Goal: Transaction & Acquisition: Purchase product/service

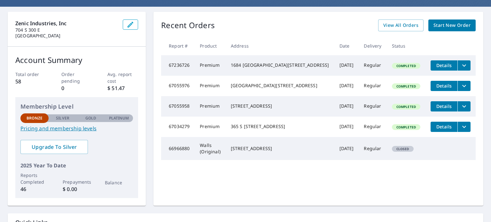
scroll to position [64, 0]
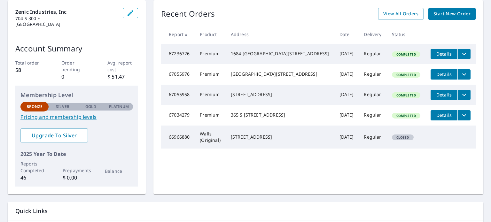
click at [60, 115] on link "Pricing and membership levels" at bounding box center [76, 117] width 113 height 8
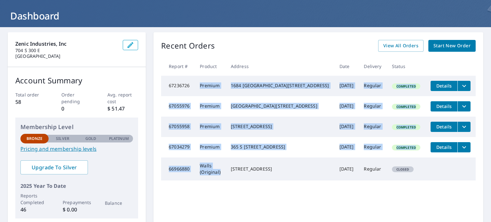
drag, startPoint x: 234, startPoint y: 178, endPoint x: 205, endPoint y: 88, distance: 95.1
click at [205, 88] on tbody "67236726 Premium [GEOGRAPHIC_DATA] [DATE] Regular Completed Details 67055976 Pr…" at bounding box center [318, 128] width 315 height 105
click at [201, 93] on td "Premium" at bounding box center [210, 86] width 31 height 20
click at [208, 116] on td "Premium" at bounding box center [210, 106] width 31 height 20
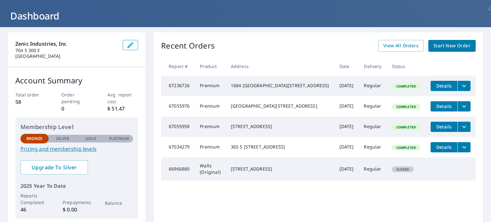
click at [435, 45] on span "Start New Order" at bounding box center [452, 46] width 37 height 8
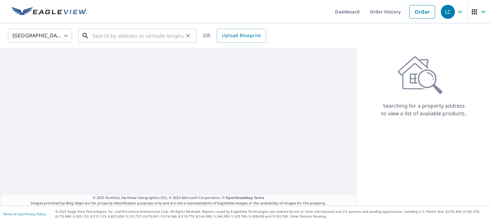
click at [140, 35] on input "text" at bounding box center [137, 36] width 91 height 18
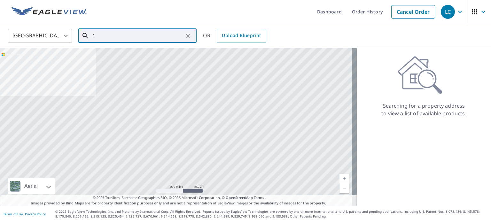
paste input "[STREET_ADDRESS]"
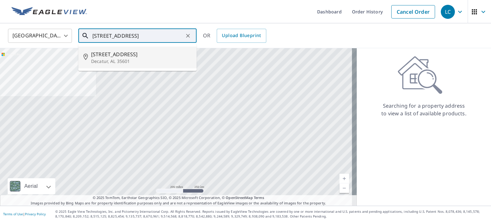
click at [151, 56] on span "[STREET_ADDRESS]" at bounding box center [141, 55] width 100 height 8
type input "[STREET_ADDRESS]"
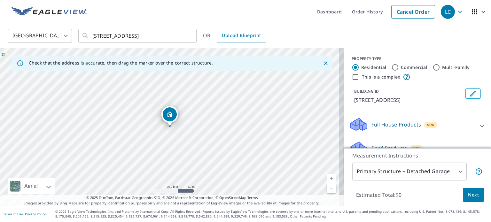
click at [420, 174] on body "LC LC Dashboard Order History Cancel Order LC [GEOGRAPHIC_DATA] US ​ [STREET_AD…" at bounding box center [245, 111] width 491 height 222
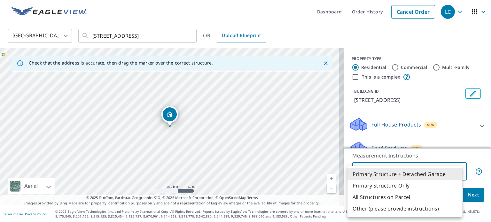
click at [397, 188] on li "Primary Structure Only" at bounding box center [405, 186] width 114 height 12
type input "2"
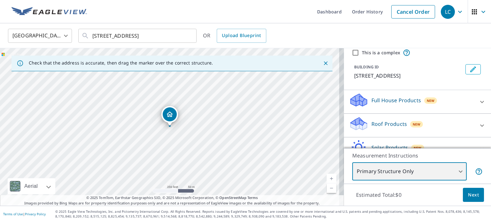
scroll to position [32, 0]
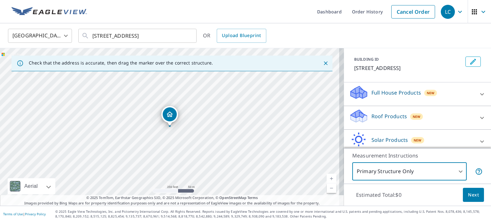
click at [428, 117] on div "Roof Products New" at bounding box center [411, 118] width 125 height 18
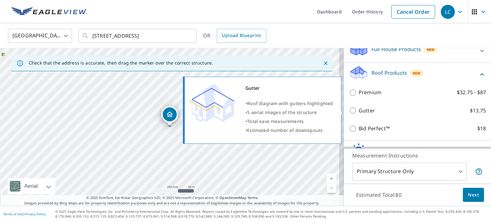
scroll to position [96, 0]
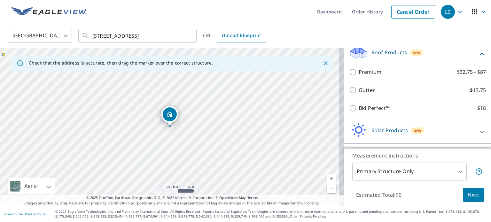
click at [360, 76] on div "Premium $32.75 - $87" at bounding box center [417, 72] width 137 height 18
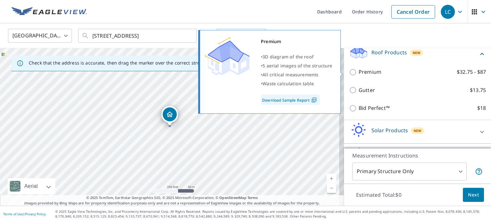
click at [349, 71] on input "Premium $32.75 - $87" at bounding box center [354, 72] width 10 height 8
checkbox input "true"
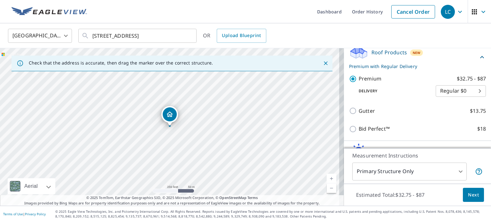
click at [435, 90] on body "LC LC Dashboard Order History Cancel Order LC [GEOGRAPHIC_DATA] US ​ [STREET_AD…" at bounding box center [245, 111] width 491 height 222
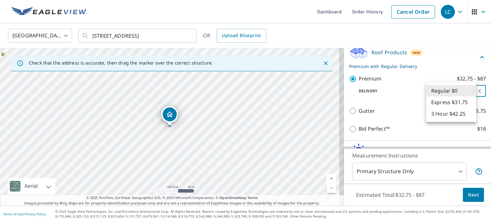
click at [442, 96] on li "Regular $0" at bounding box center [451, 91] width 50 height 12
click at [427, 92] on body "LC LC Dashboard Order History Cancel Order LC [GEOGRAPHIC_DATA] US ​ [STREET_AD…" at bounding box center [245, 111] width 491 height 222
click at [438, 90] on li "Regular $0" at bounding box center [451, 91] width 50 height 12
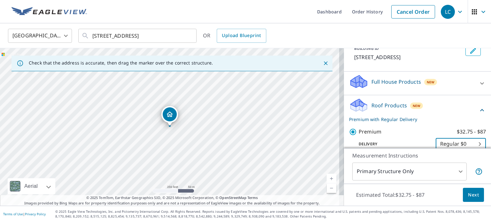
scroll to position [32, 0]
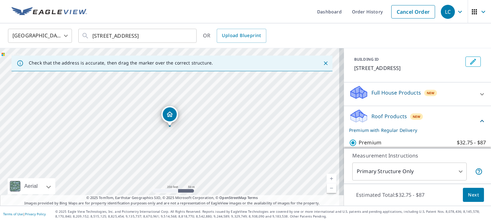
click at [424, 92] on div "New" at bounding box center [430, 93] width 13 height 6
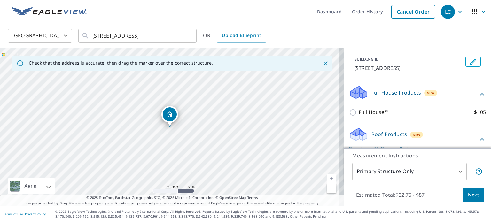
click at [435, 92] on div "Full House Products New" at bounding box center [413, 94] width 129 height 18
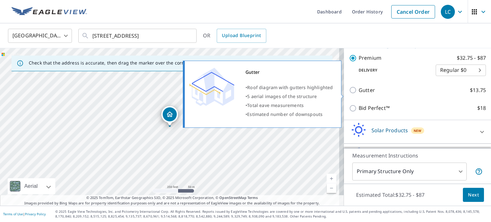
scroll to position [128, 0]
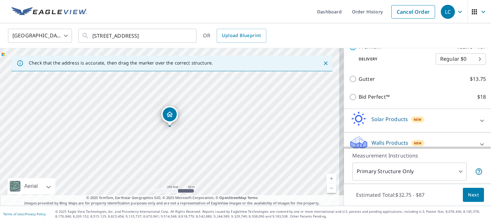
click at [418, 120] on div "New" at bounding box center [417, 119] width 13 height 6
click at [425, 115] on div "Solar Products New" at bounding box center [413, 121] width 129 height 18
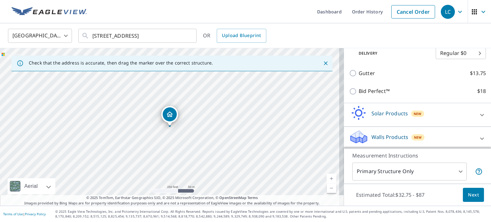
scroll to position [135, 0]
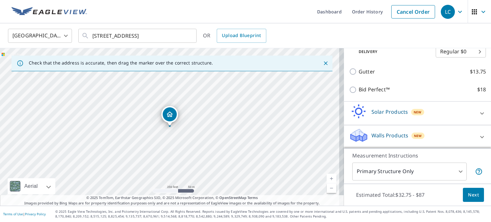
click at [424, 133] on div "Walls Products New" at bounding box center [411, 137] width 125 height 18
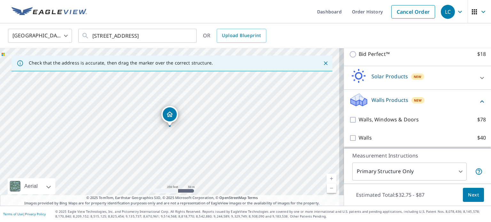
scroll to position [171, 0]
click at [435, 100] on div "Walls Products New" at bounding box center [413, 101] width 129 height 18
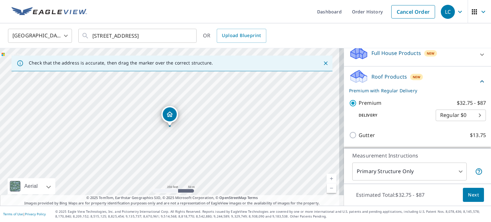
scroll to position [71, 0]
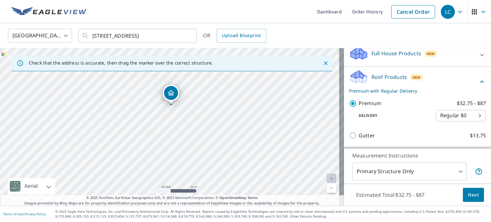
drag, startPoint x: 176, startPoint y: 118, endPoint x: 179, endPoint y: 142, distance: 24.2
click at [179, 142] on div "[STREET_ADDRESS]" at bounding box center [172, 127] width 344 height 158
drag, startPoint x: 178, startPoint y: 125, endPoint x: 186, endPoint y: 130, distance: 9.2
click at [186, 130] on div "[STREET_ADDRESS]" at bounding box center [172, 127] width 344 height 158
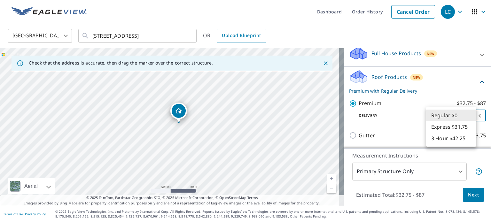
click at [457, 117] on body "LC LC Dashboard Order History Cancel Order LC [GEOGRAPHIC_DATA] US ​ [STREET_AD…" at bounding box center [245, 111] width 491 height 222
click at [457, 116] on li "Regular $0" at bounding box center [451, 116] width 50 height 12
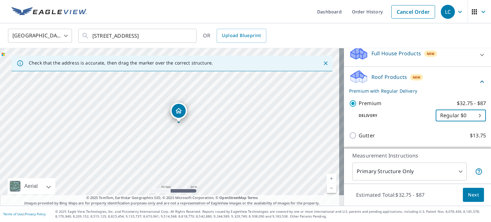
click at [457, 115] on body "LC LC Dashboard Order History Cancel Order LC [GEOGRAPHIC_DATA] US ​ [STREET_AD…" at bounding box center [245, 111] width 491 height 222
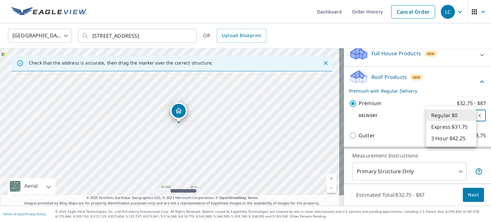
click at [455, 117] on li "Regular $0" at bounding box center [451, 116] width 50 height 12
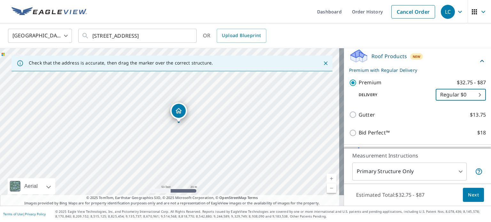
scroll to position [103, 0]
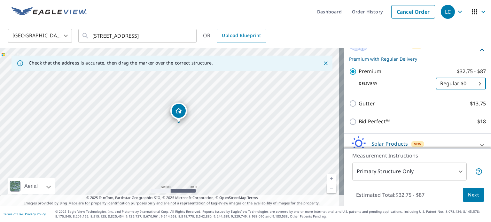
click at [463, 192] on button "Next" at bounding box center [473, 195] width 21 height 14
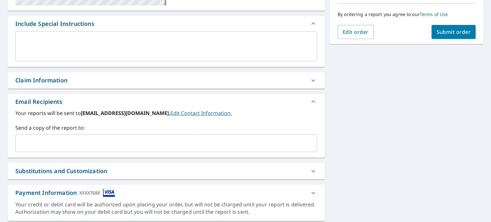
scroll to position [180, 0]
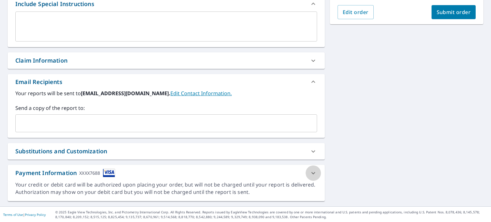
click at [310, 169] on icon at bounding box center [314, 173] width 8 height 8
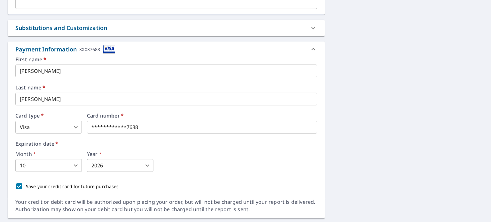
scroll to position [288, 0]
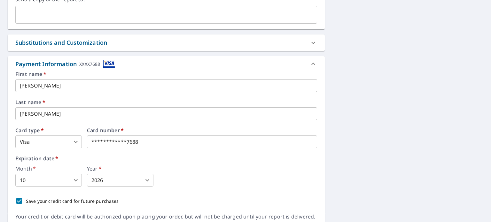
click at [311, 61] on icon at bounding box center [314, 64] width 8 height 8
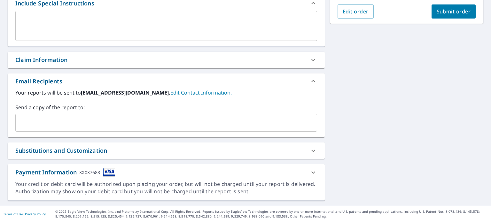
scroll to position [180, 0]
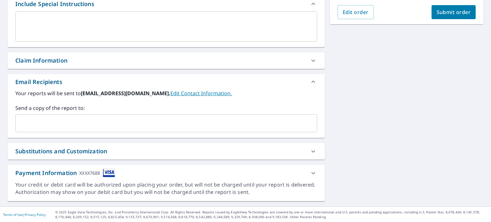
click at [265, 145] on div "Substitutions and Customization" at bounding box center [166, 151] width 317 height 16
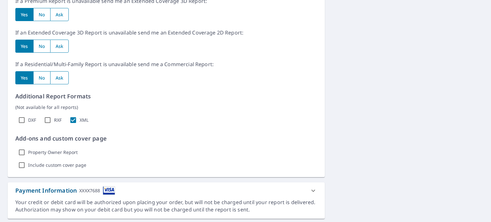
scroll to position [372, 0]
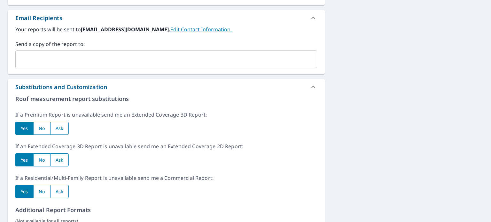
click at [294, 85] on div "Substitutions and Customization" at bounding box center [160, 87] width 290 height 9
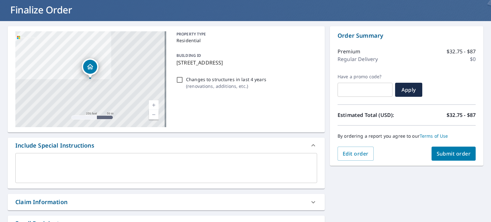
scroll to position [23, 0]
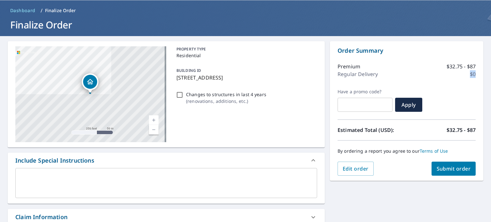
drag, startPoint x: 472, startPoint y: 72, endPoint x: 457, endPoint y: 75, distance: 15.2
click at [457, 75] on div "Order Summary Premium $32.75 - $87 Regular Delivery $0 Have a promo code? ​ App…" at bounding box center [406, 111] width 153 height 140
click at [457, 75] on div "Regular Delivery $0" at bounding box center [407, 74] width 138 height 8
drag, startPoint x: 367, startPoint y: 70, endPoint x: 360, endPoint y: 74, distance: 8.0
click at [361, 74] on p "Regular Delivery" at bounding box center [358, 74] width 40 height 8
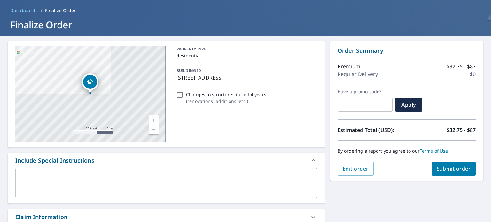
click at [345, 74] on p "Regular Delivery" at bounding box center [358, 74] width 40 height 8
click at [461, 166] on span "Submit order" at bounding box center [454, 168] width 34 height 7
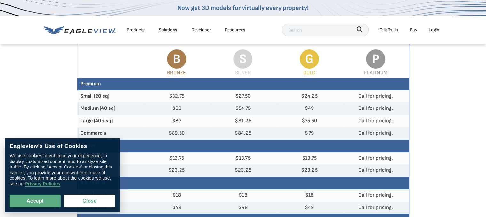
scroll to position [64, 0]
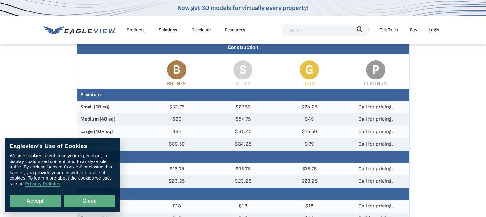
click at [86, 198] on button "Close" at bounding box center [89, 201] width 51 height 13
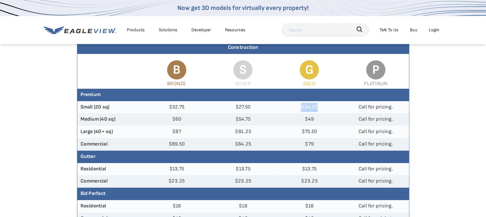
drag, startPoint x: 332, startPoint y: 111, endPoint x: 284, endPoint y: 109, distance: 47.3
click at [284, 109] on td "$24.25" at bounding box center [309, 107] width 67 height 12
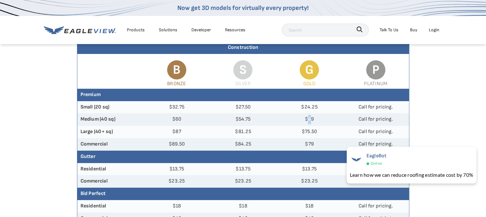
drag, startPoint x: 311, startPoint y: 120, endPoint x: 306, endPoint y: 122, distance: 6.1
click at [307, 122] on td "$49" at bounding box center [309, 120] width 67 height 12
click at [303, 122] on td "$49" at bounding box center [309, 120] width 67 height 12
drag, startPoint x: 251, startPoint y: 119, endPoint x: 225, endPoint y: 115, distance: 26.5
click at [226, 116] on td "$54.75" at bounding box center [243, 120] width 67 height 12
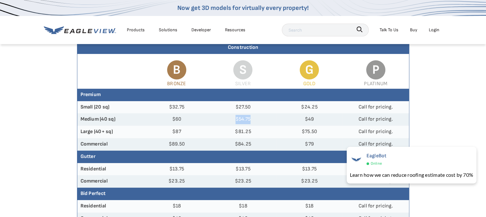
click at [225, 115] on td "$54.75" at bounding box center [243, 120] width 67 height 12
drag, startPoint x: 191, startPoint y: 118, endPoint x: 180, endPoint y: 117, distance: 11.5
click at [183, 118] on td "$60" at bounding box center [177, 120] width 67 height 12
